Goal: Information Seeking & Learning: Learn about a topic

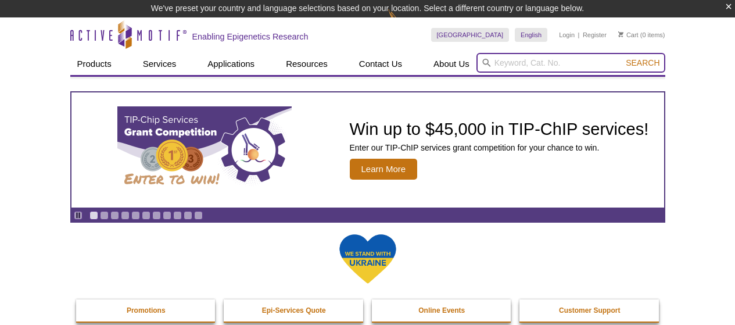
drag, startPoint x: 0, startPoint y: 0, endPoint x: 544, endPoint y: 64, distance: 548.0
click at [544, 64] on input "search" at bounding box center [571, 63] width 189 height 20
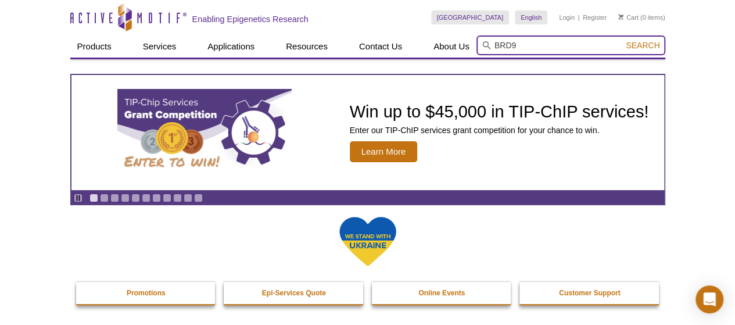
type input "BRD9"
click at [623, 40] on button "Search" at bounding box center [643, 45] width 41 height 10
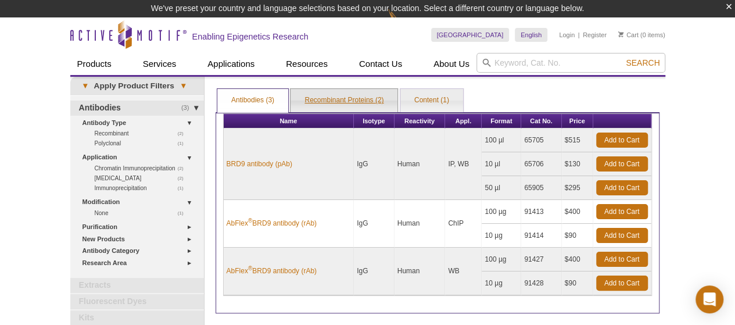
click at [335, 99] on link "Recombinant Proteins (2)" at bounding box center [344, 100] width 107 height 23
